Goal: Find contact information: Find contact information

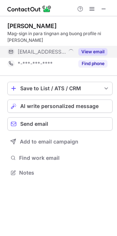
scroll to position [167, 117]
click at [96, 51] on button "View email" at bounding box center [93, 51] width 29 height 7
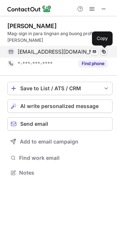
click at [105, 52] on span at bounding box center [104, 52] width 6 height 6
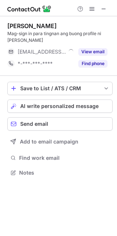
scroll to position [167, 117]
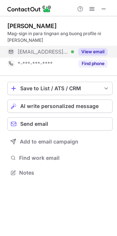
click at [87, 50] on button "View email" at bounding box center [93, 51] width 29 height 7
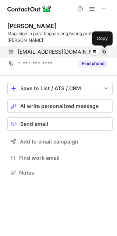
click at [103, 52] on span at bounding box center [104, 52] width 6 height 6
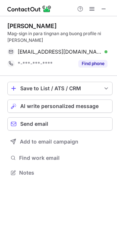
scroll to position [167, 117]
